Goal: Task Accomplishment & Management: Complete application form

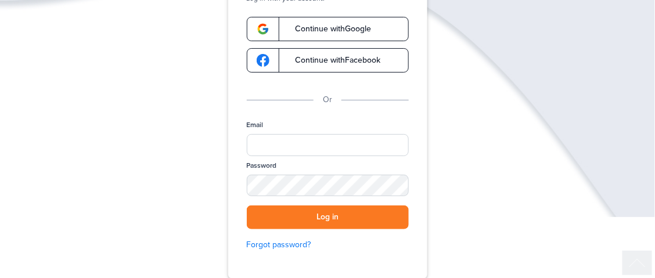
scroll to position [116, 0]
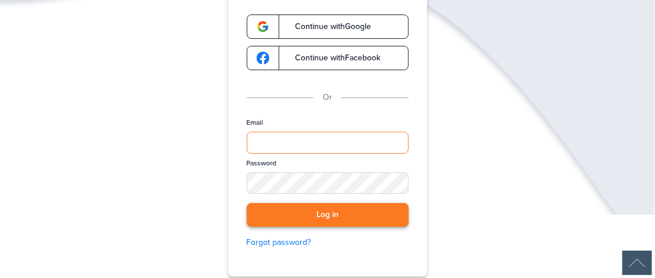
type input "**********"
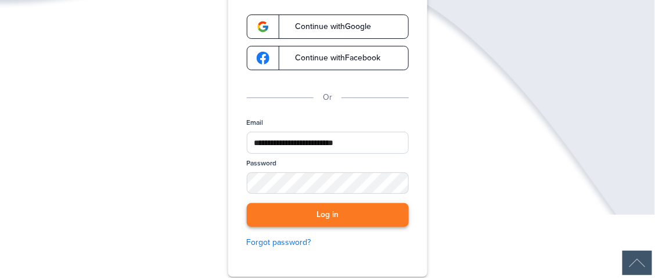
click at [315, 210] on button "Log in" at bounding box center [328, 215] width 162 height 24
click at [346, 217] on button "Log in" at bounding box center [328, 215] width 162 height 24
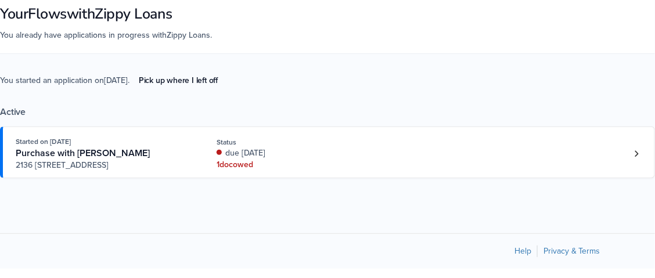
scroll to position [73, 0]
click at [639, 149] on icon "Loan number 4205815" at bounding box center [637, 153] width 4 height 8
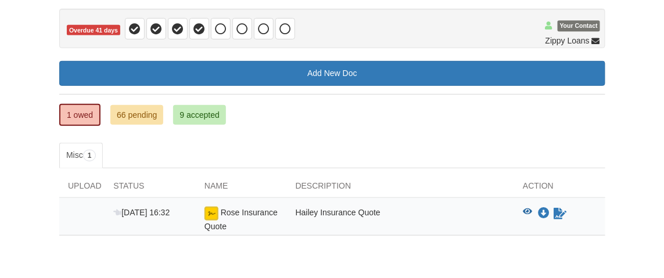
scroll to position [116, 0]
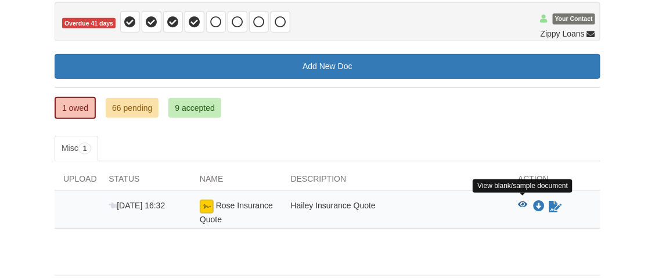
click at [519, 202] on icon "View Rose Insurance Quote" at bounding box center [522, 205] width 9 height 8
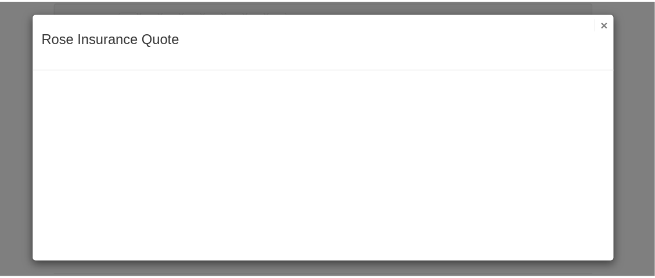
scroll to position [6, 0]
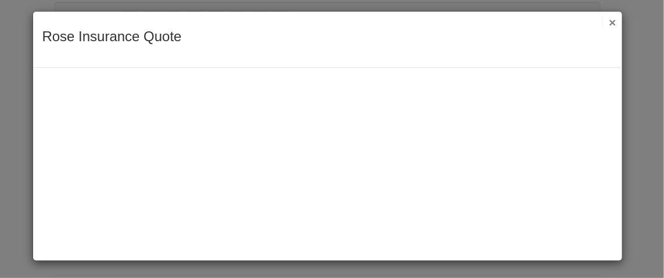
click at [605, 24] on button "×" at bounding box center [608, 22] width 13 height 12
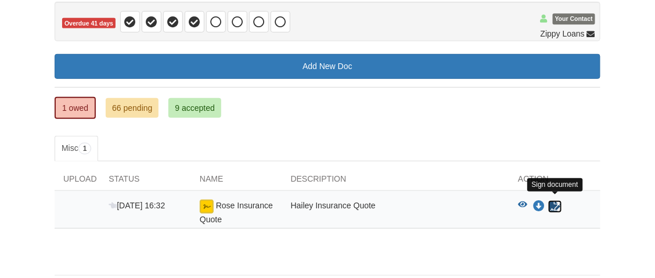
click at [556, 202] on icon "Sign Form" at bounding box center [555, 207] width 13 height 12
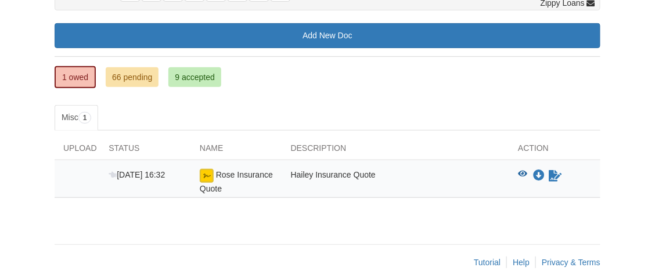
scroll to position [148, 0]
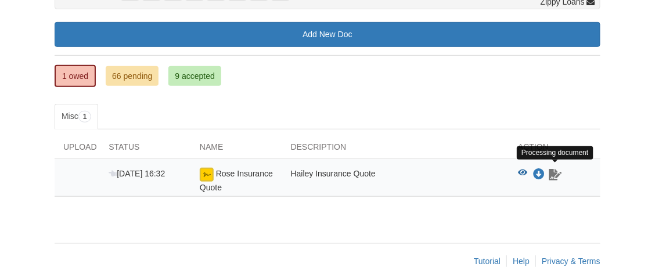
click at [551, 170] on icon "Waiting for your co-borrower to e-sign" at bounding box center [555, 175] width 13 height 12
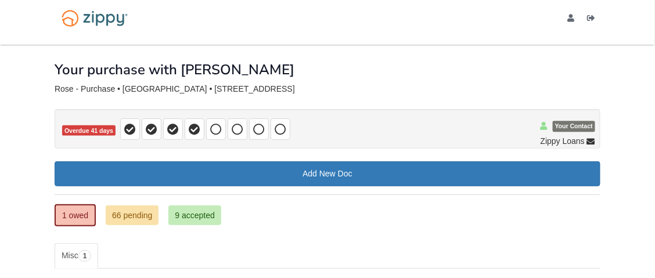
scroll to position [0, 0]
